Goal: Transaction & Acquisition: Book appointment/travel/reservation

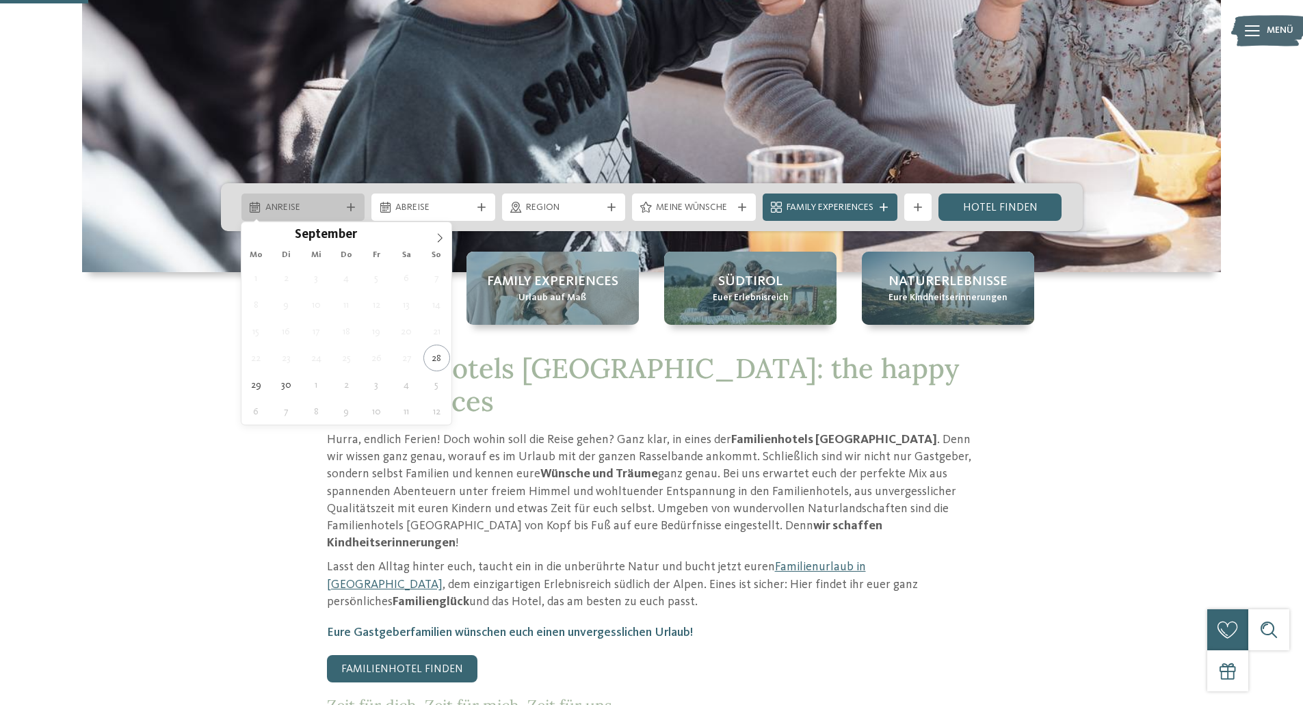
click at [302, 200] on div "Anreise" at bounding box center [303, 207] width 83 height 15
click at [435, 237] on icon at bounding box center [440, 238] width 10 height 10
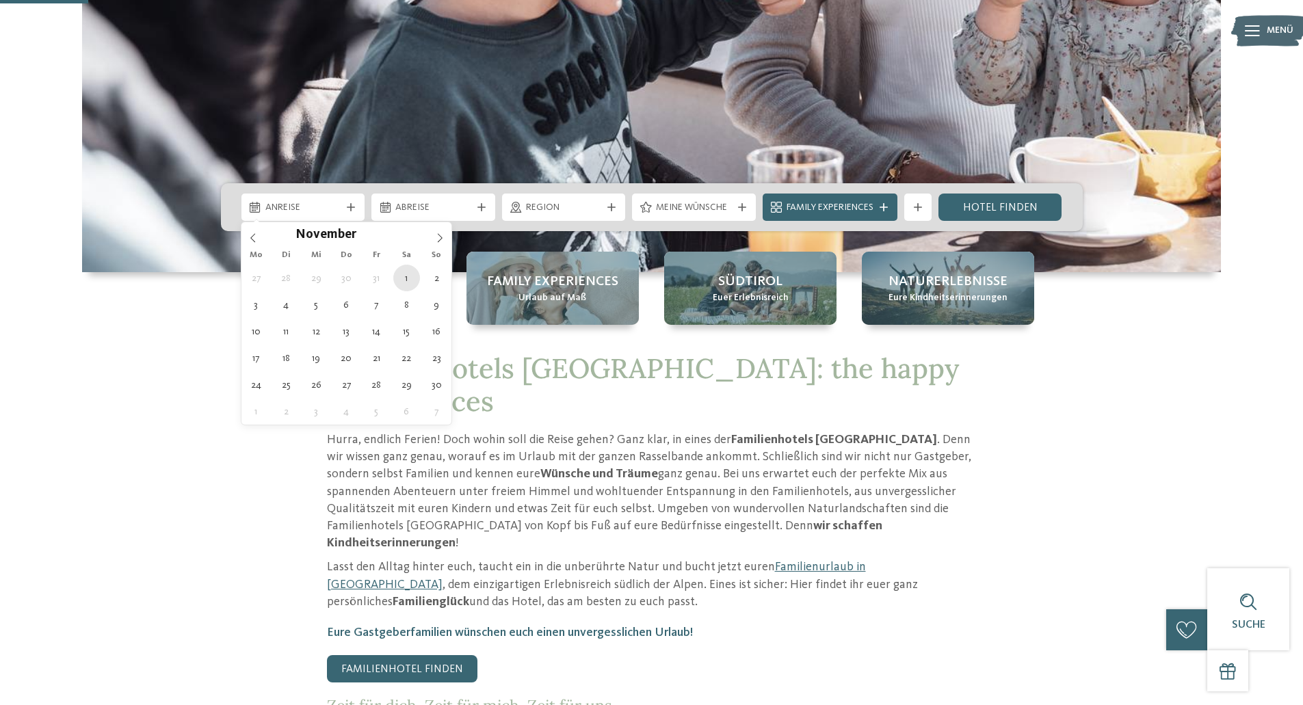
type div "[DATE]"
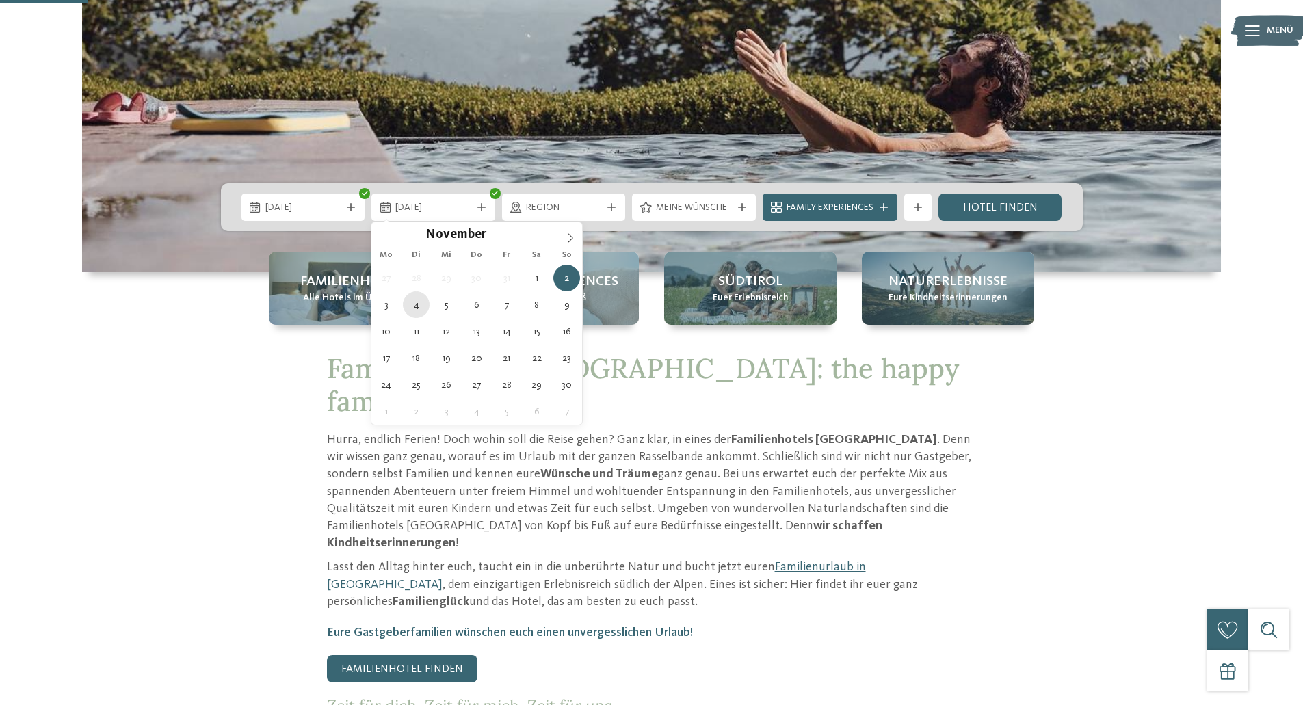
type div "04.11.2025"
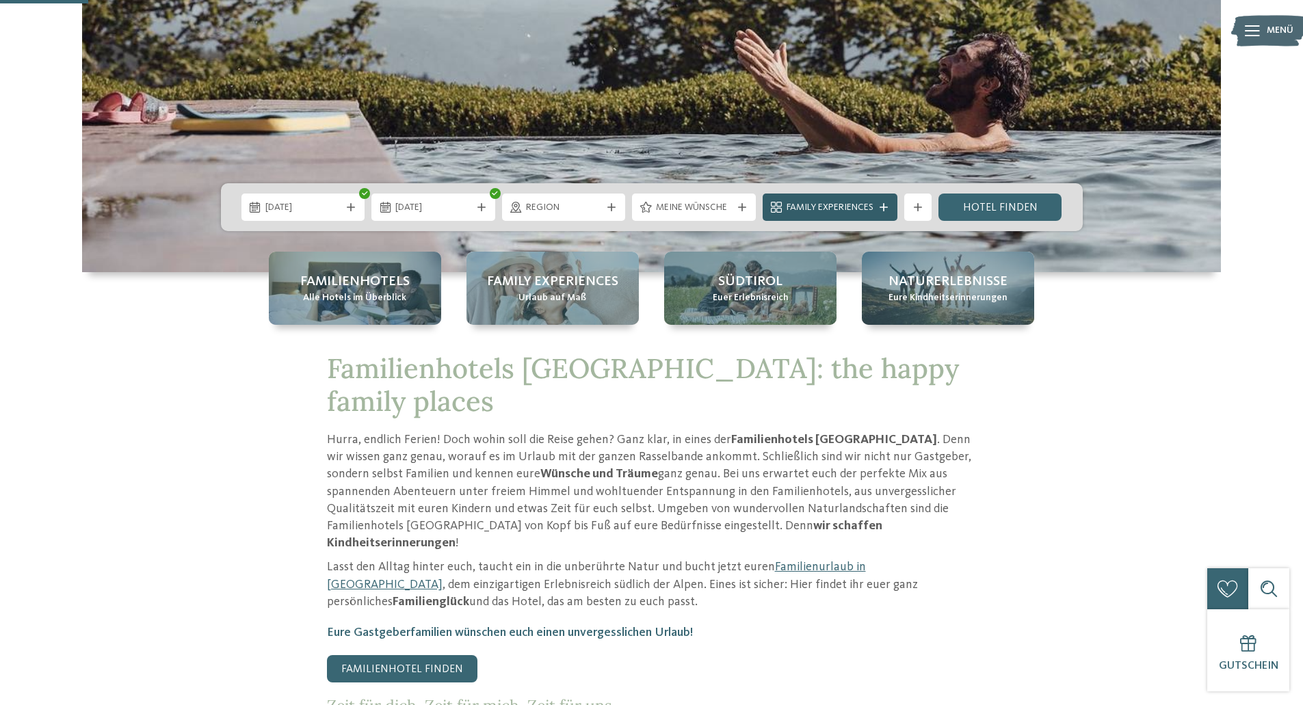
click at [853, 200] on div "Family Experiences" at bounding box center [830, 207] width 94 height 15
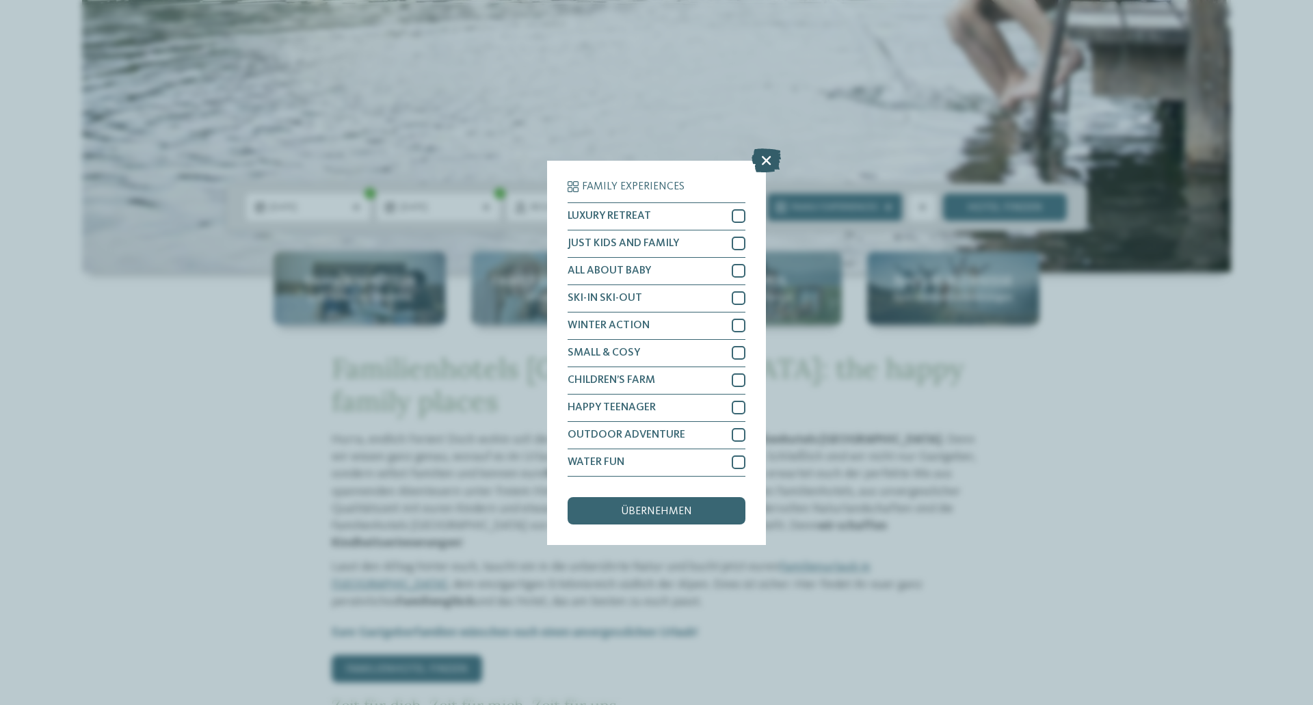
click at [767, 161] on icon at bounding box center [766, 160] width 29 height 24
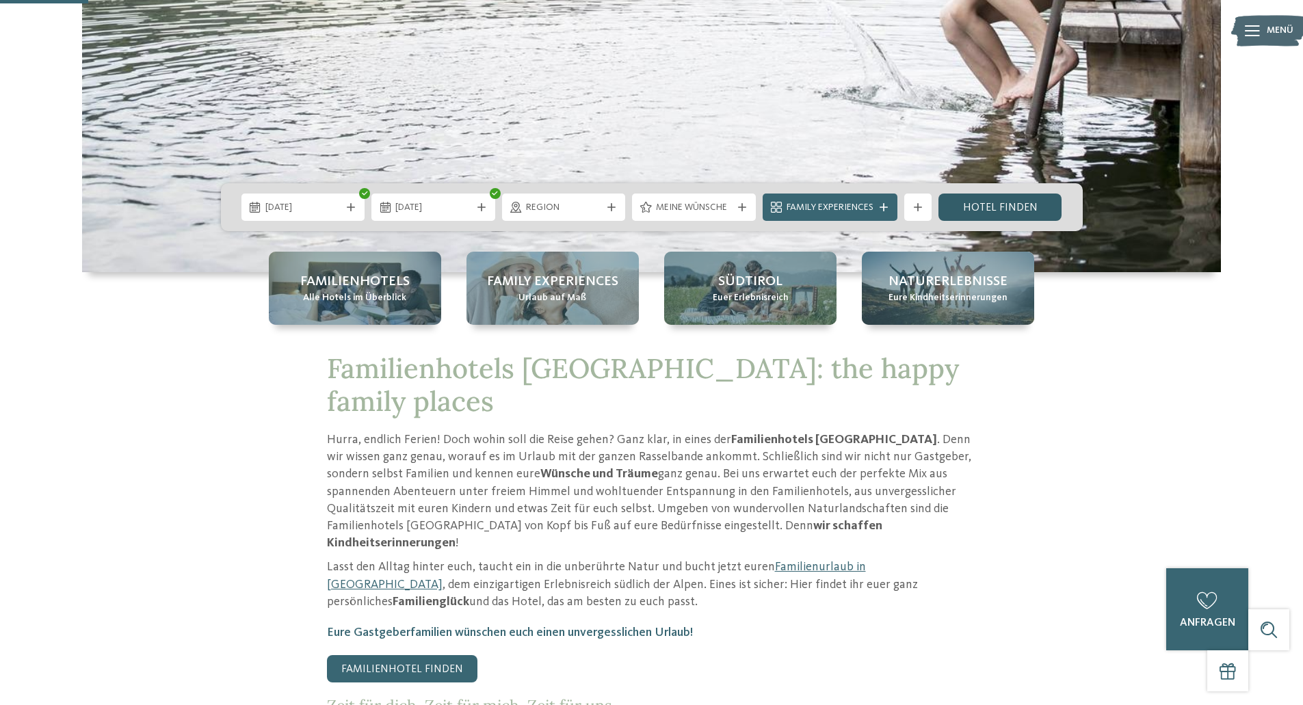
click at [980, 198] on link "Hotel finden" at bounding box center [1000, 207] width 124 height 27
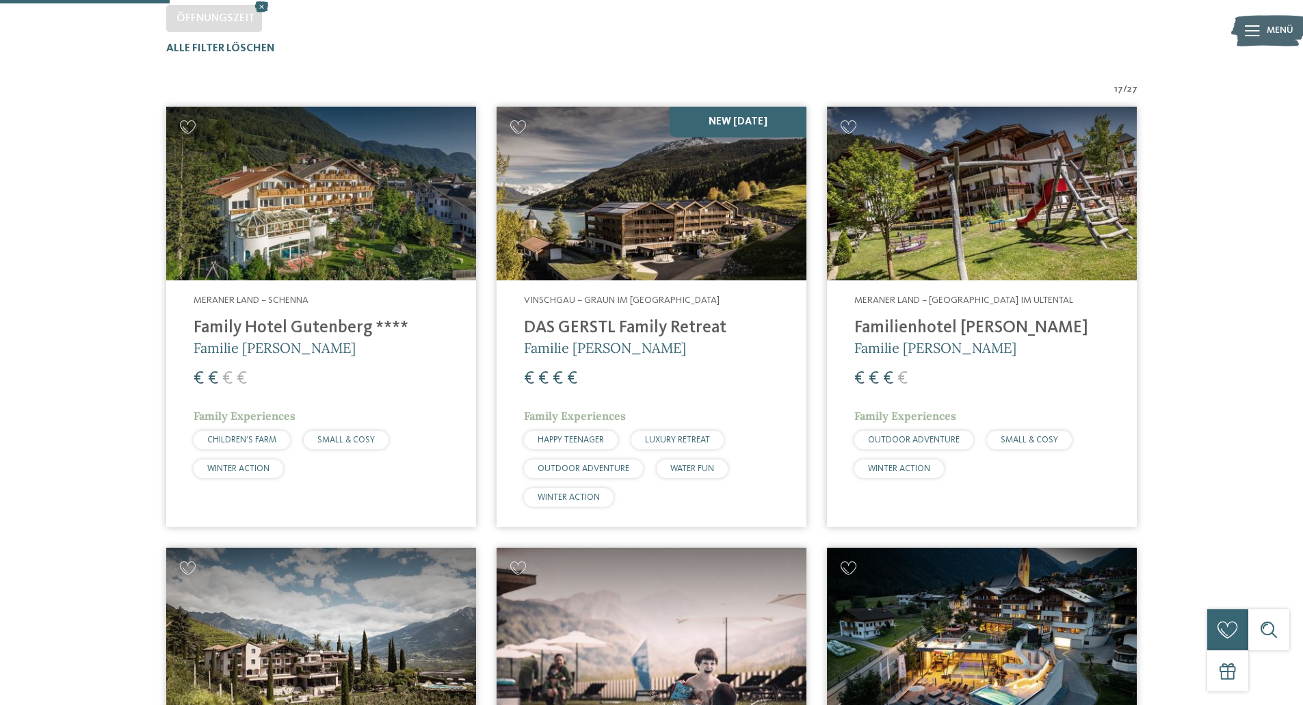
scroll to position [427, 0]
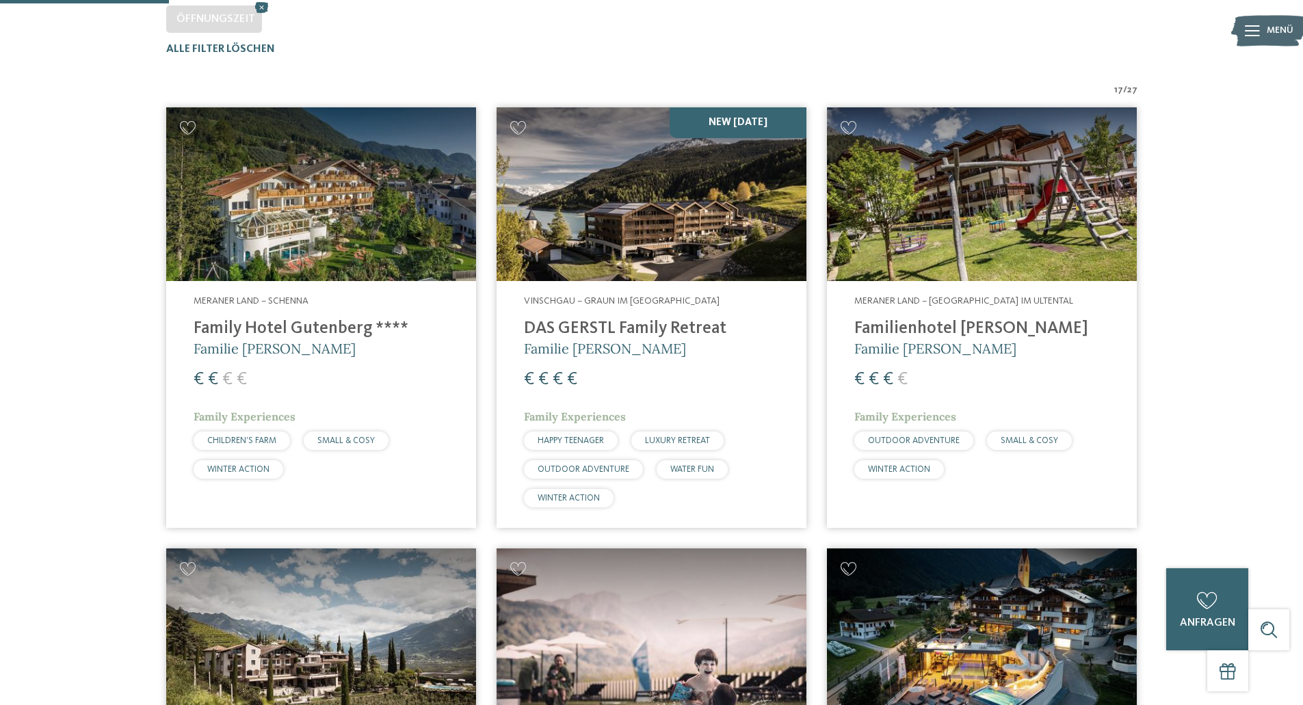
drag, startPoint x: 750, startPoint y: 188, endPoint x: 782, endPoint y: 195, distance: 33.5
click at [782, 195] on img at bounding box center [651, 194] width 310 height 174
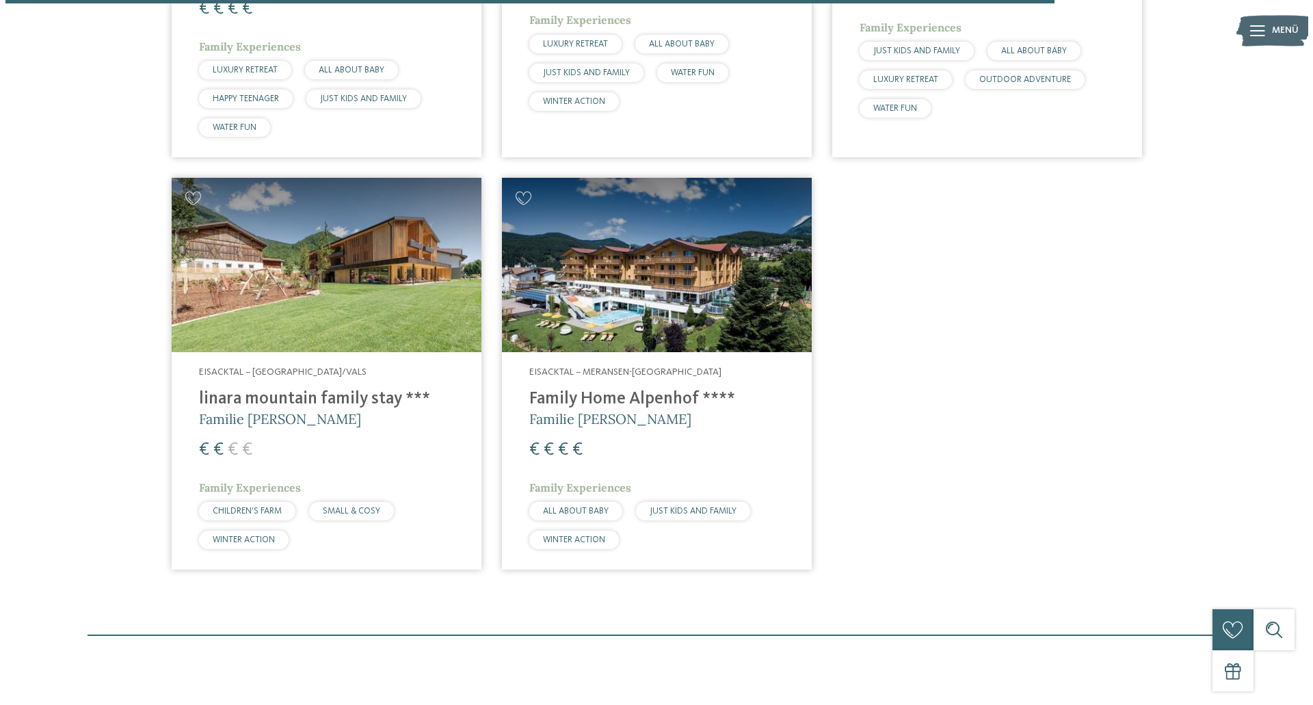
scroll to position [2647, 0]
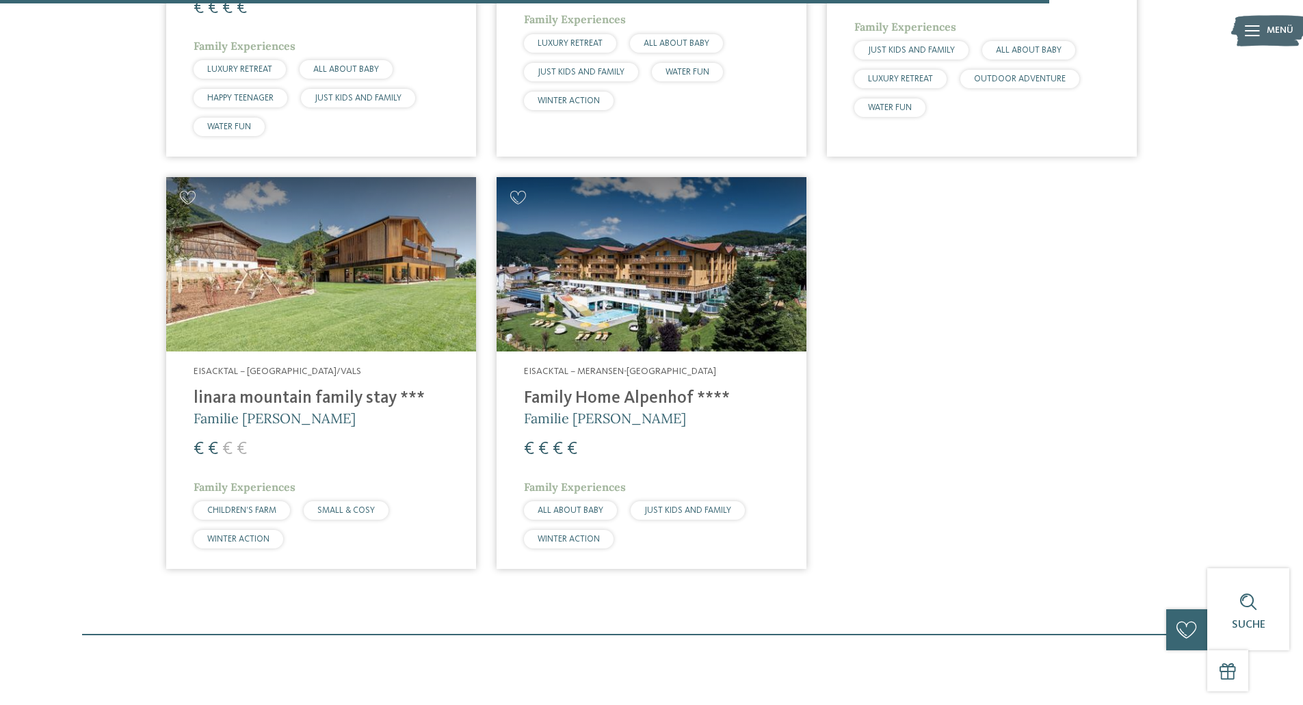
click at [378, 263] on img at bounding box center [321, 264] width 310 height 174
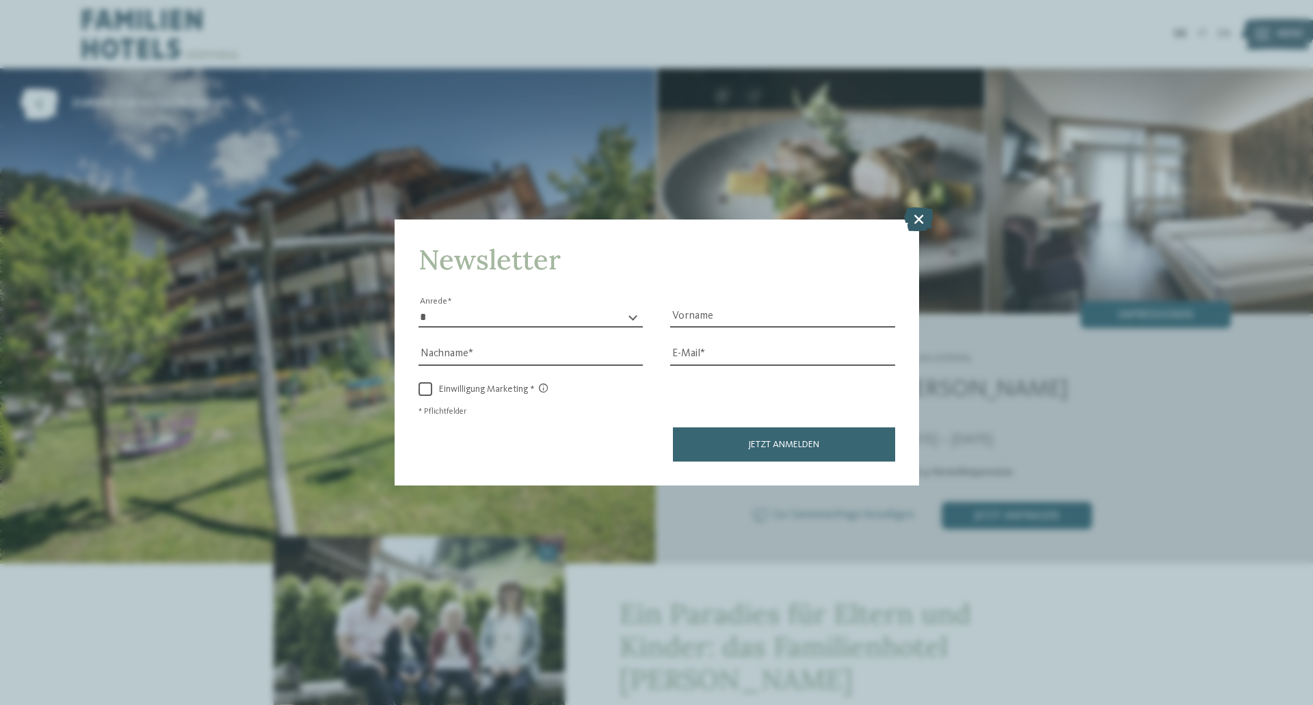
click at [915, 212] on icon at bounding box center [918, 219] width 29 height 24
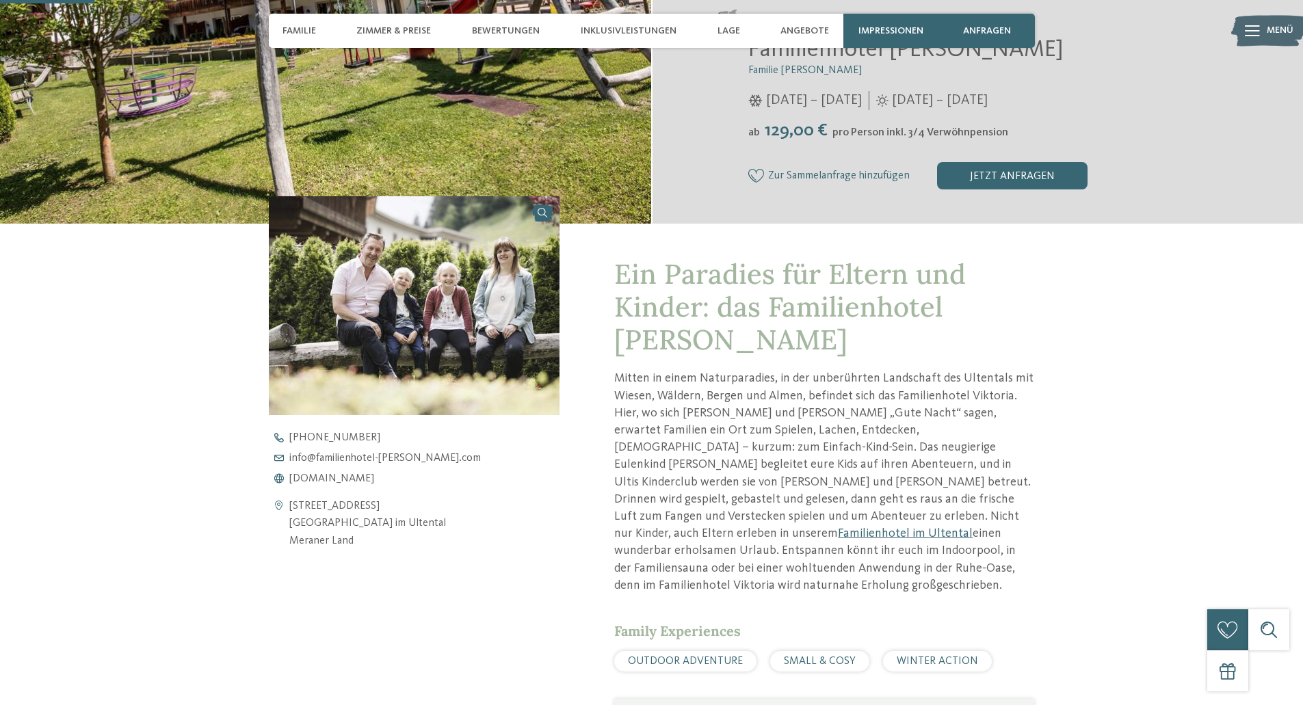
scroll to position [339, 0]
click at [374, 480] on span "www.familienhotel-viktoria.com" at bounding box center [331, 478] width 85 height 11
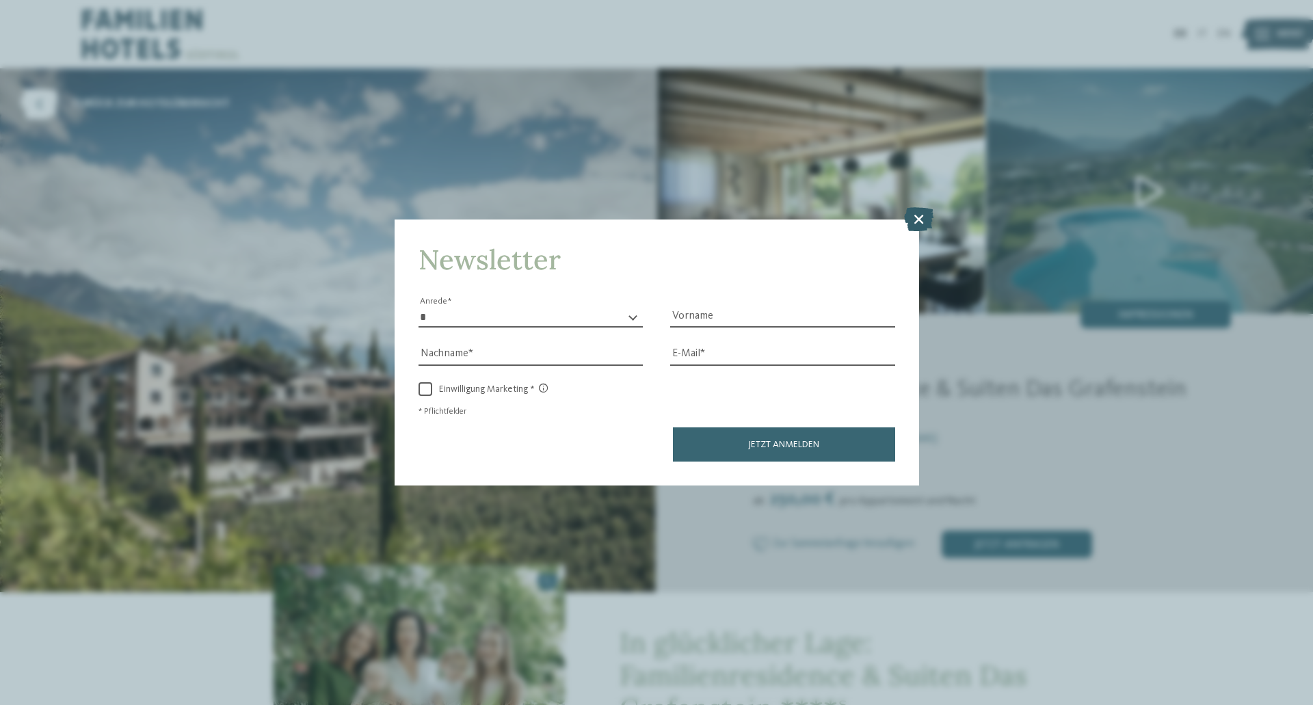
click at [919, 215] on icon at bounding box center [918, 219] width 29 height 24
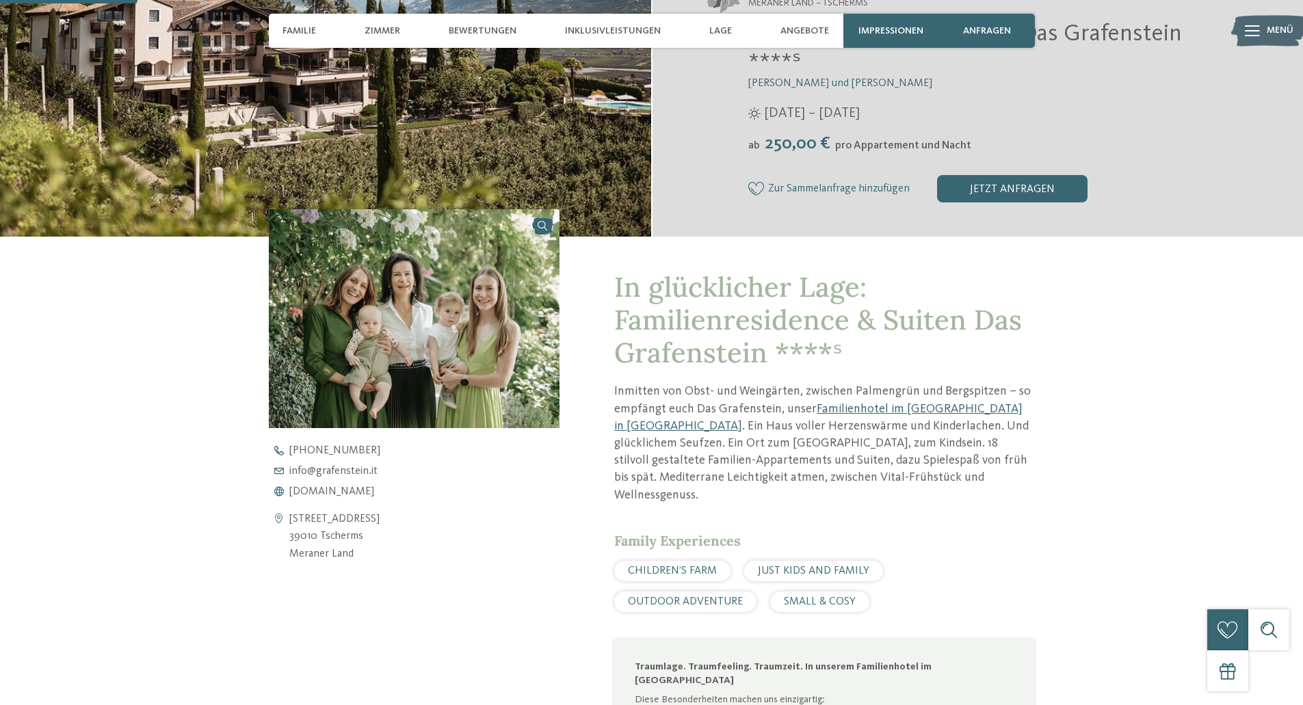
scroll to position [459, 0]
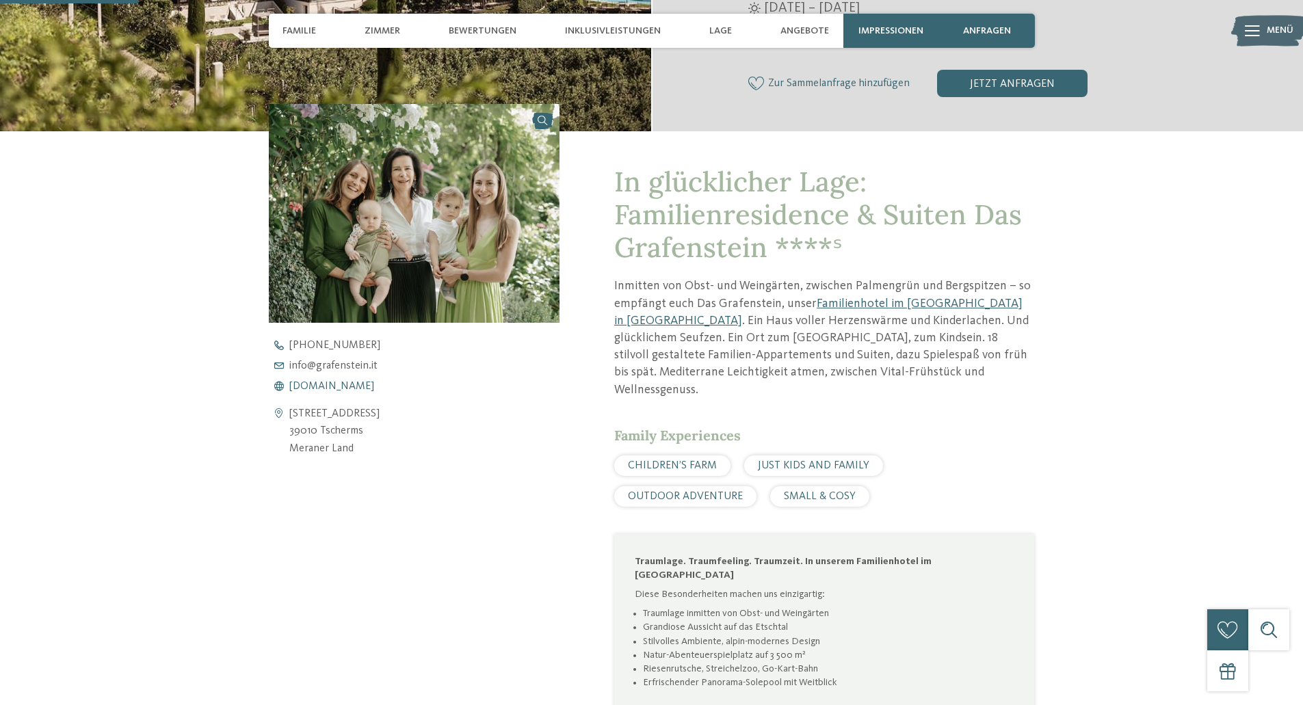
click at [354, 386] on span "[DOMAIN_NAME]" at bounding box center [331, 386] width 85 height 11
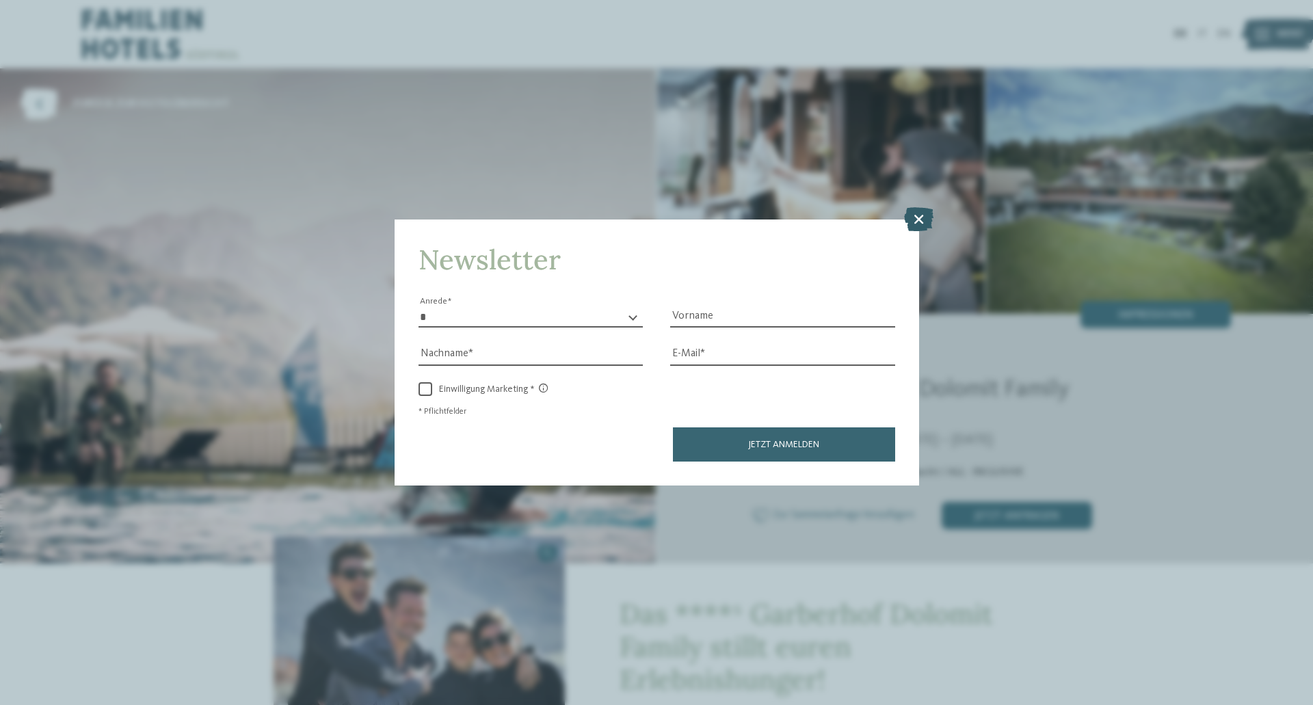
click at [920, 215] on icon at bounding box center [918, 219] width 29 height 24
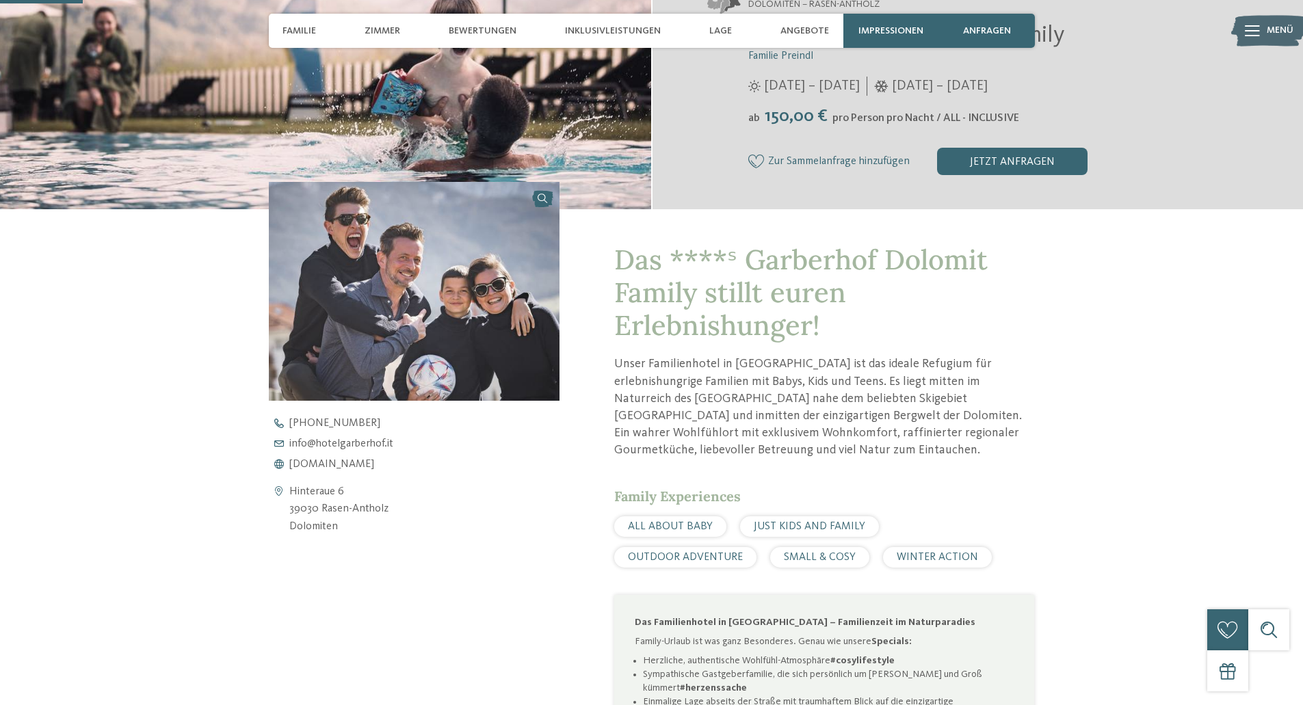
scroll to position [353, 0]
click at [366, 465] on span "www.hotelgarberhof.it" at bounding box center [331, 463] width 85 height 11
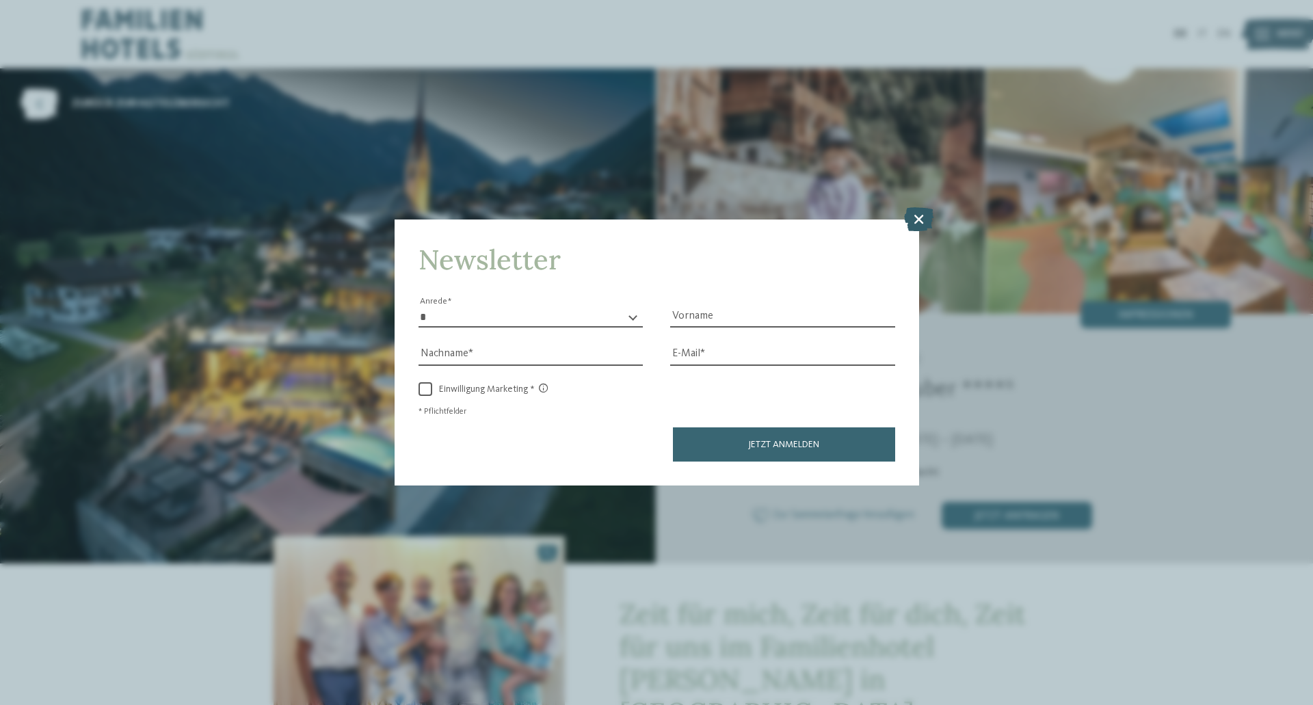
click at [925, 217] on icon at bounding box center [918, 219] width 29 height 24
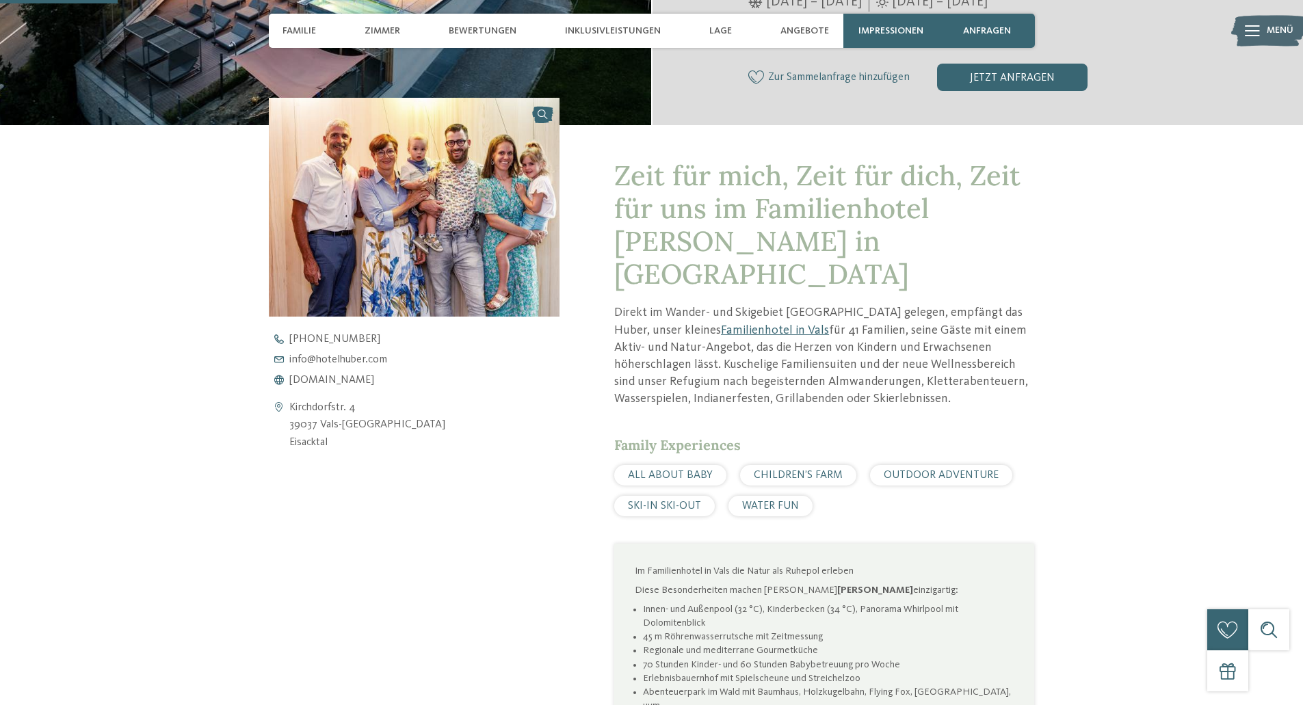
scroll to position [437, 0]
click at [369, 377] on span "www.hotelhuber.com" at bounding box center [331, 379] width 85 height 11
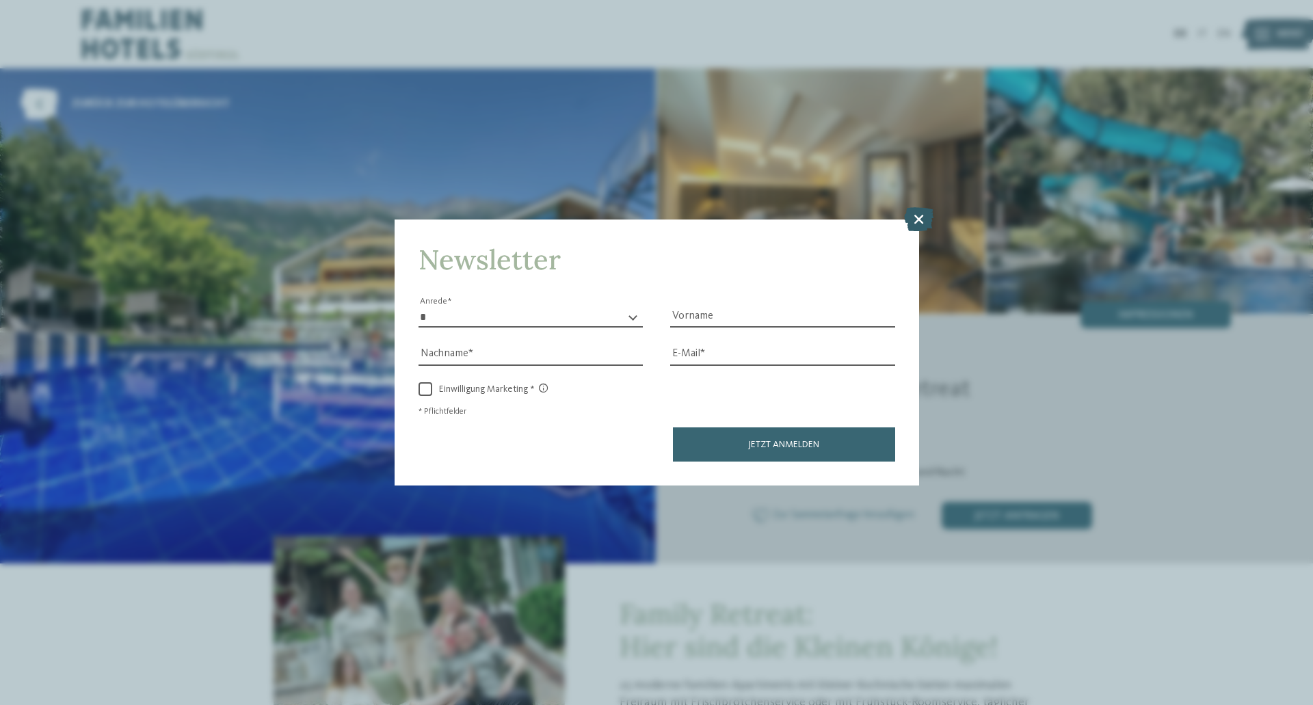
click at [919, 216] on icon at bounding box center [918, 219] width 29 height 24
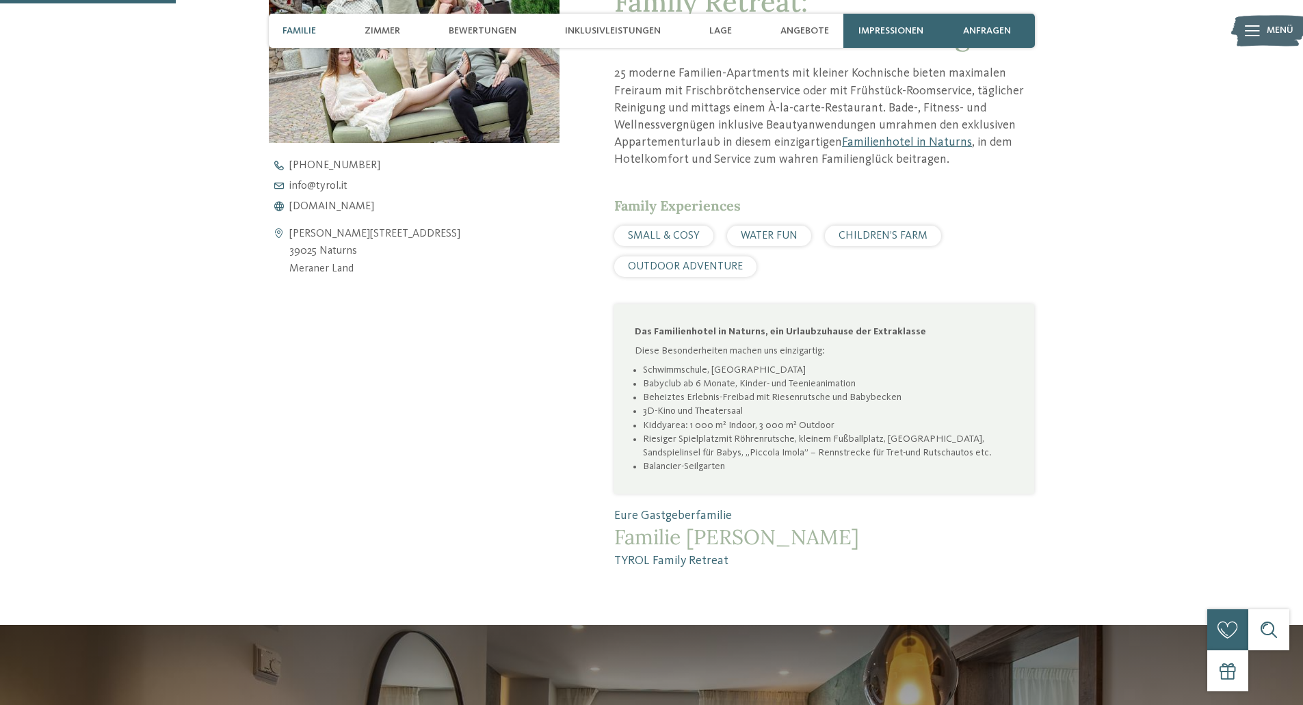
scroll to position [611, 0]
click at [298, 203] on span "www.tyrol.it" at bounding box center [331, 205] width 85 height 11
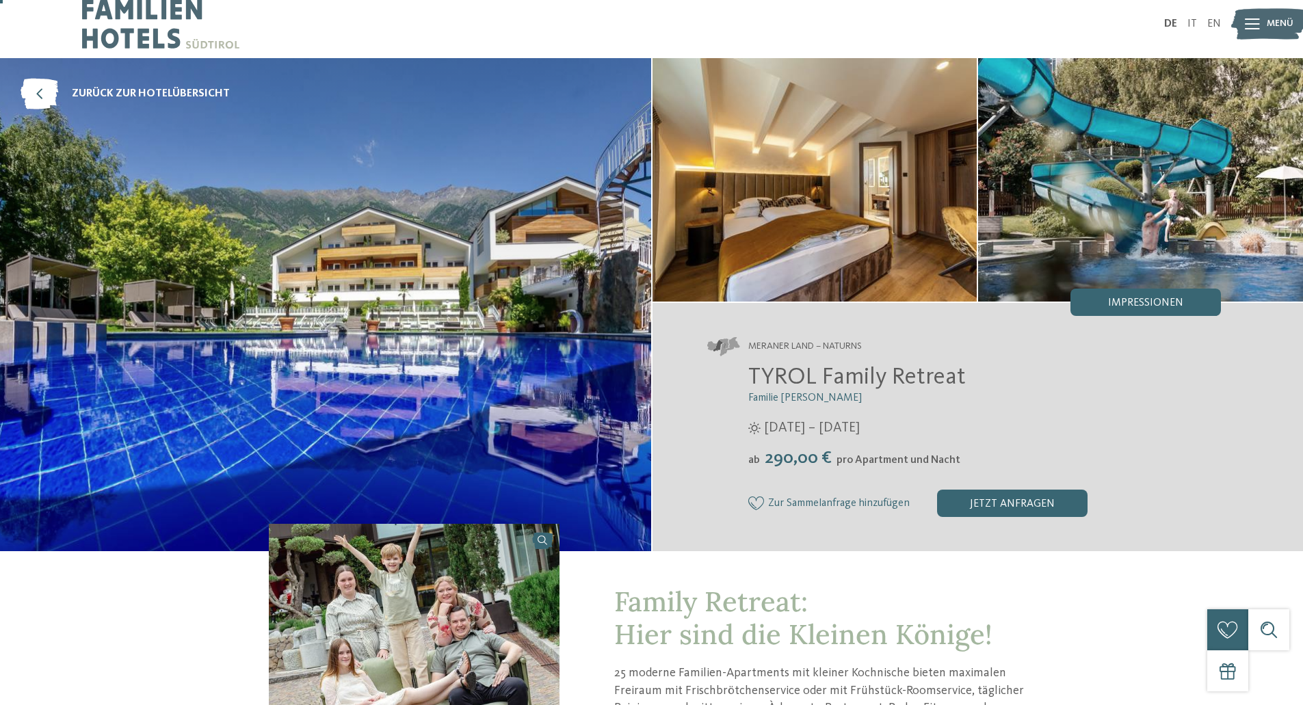
scroll to position [10, 0]
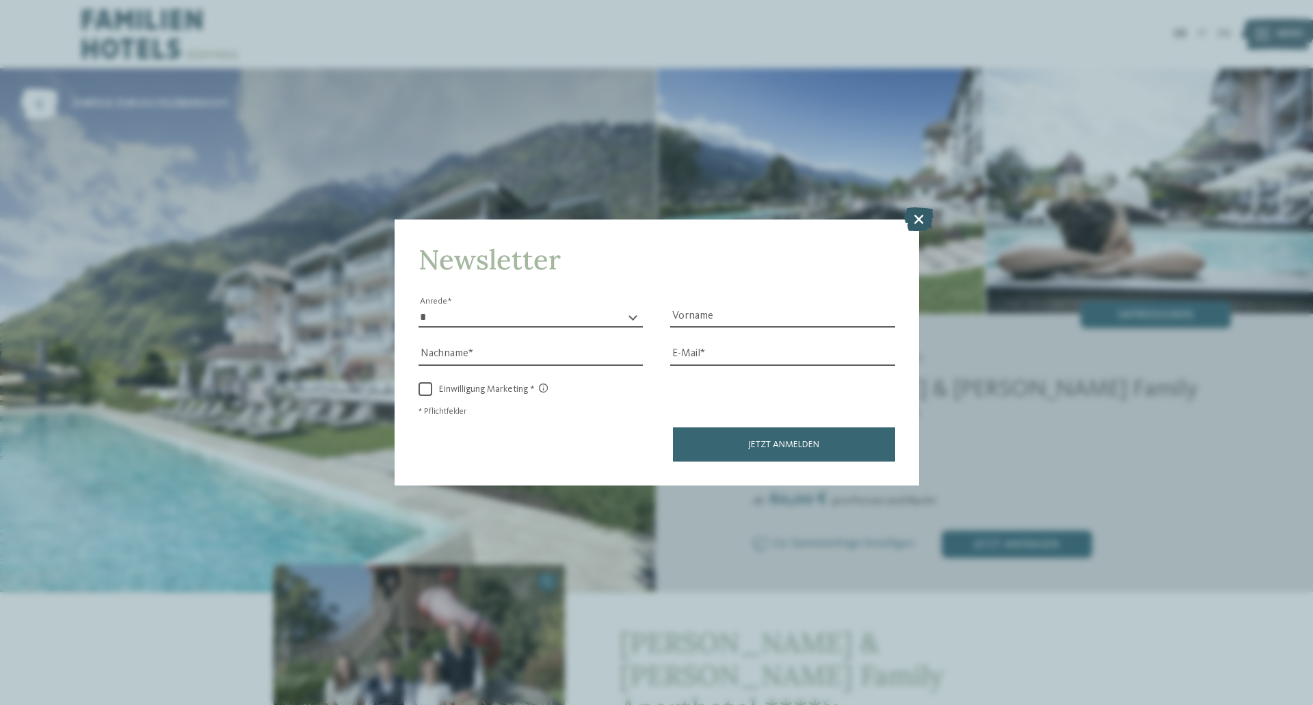
click at [911, 215] on icon at bounding box center [918, 219] width 29 height 24
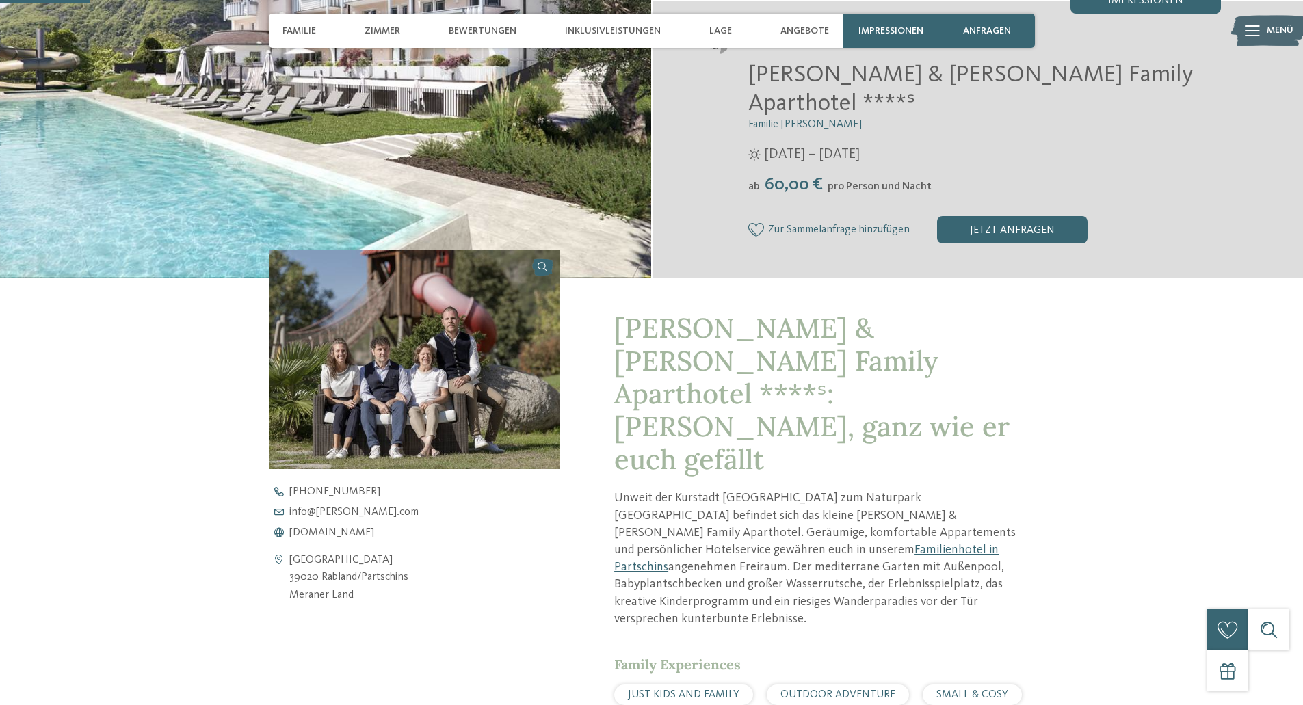
scroll to position [317, 0]
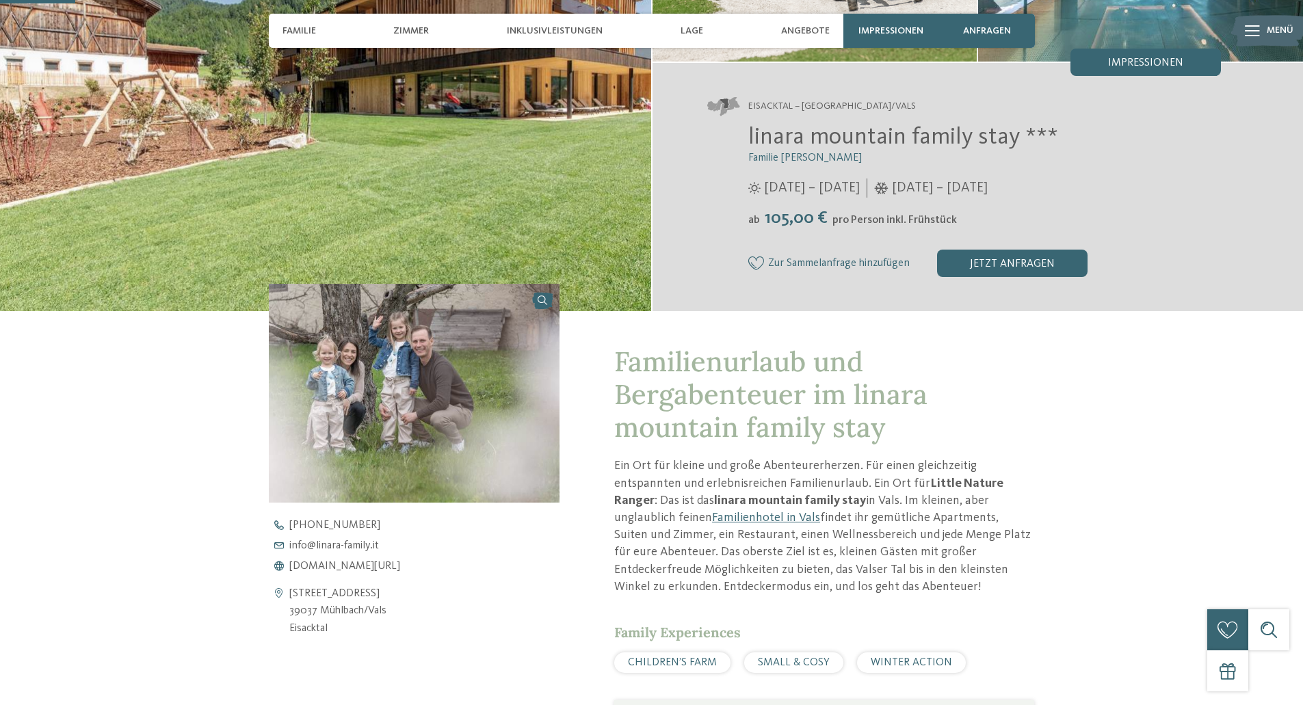
scroll to position [293, 0]
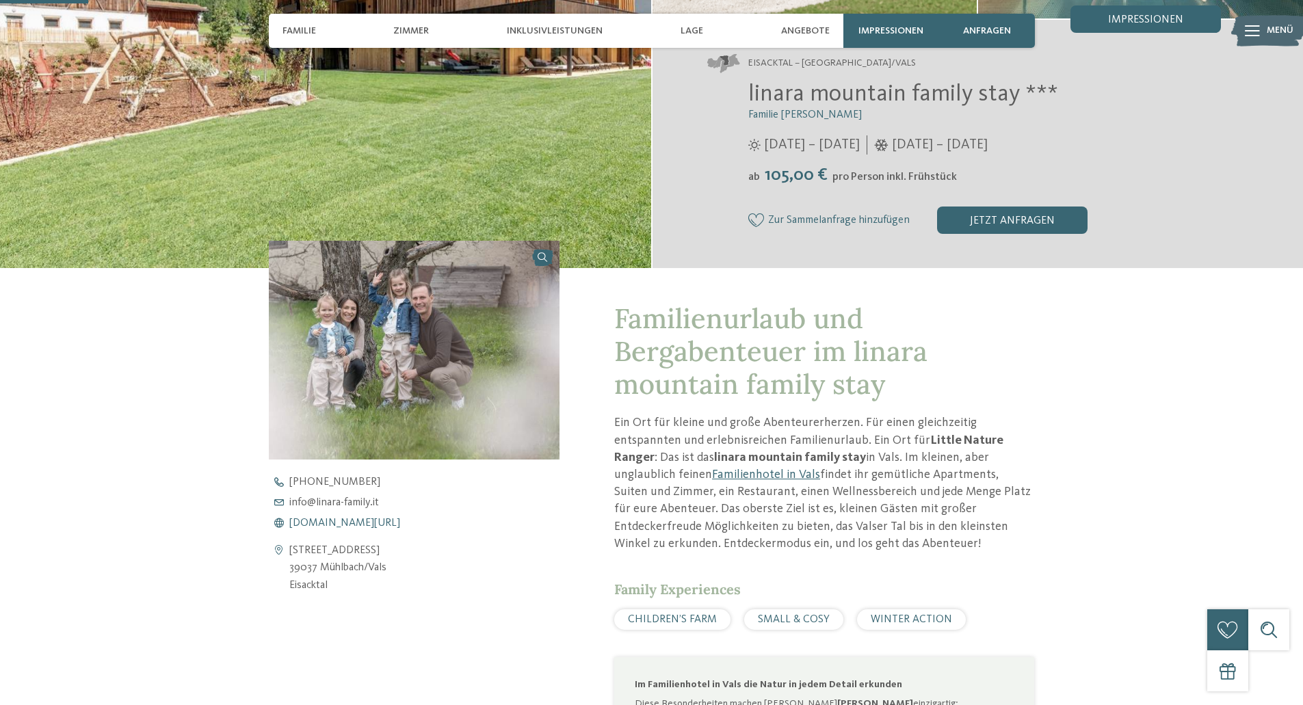
click at [364, 521] on span "[DOMAIN_NAME][URL]" at bounding box center [344, 523] width 111 height 11
